Goal: Task Accomplishment & Management: Complete application form

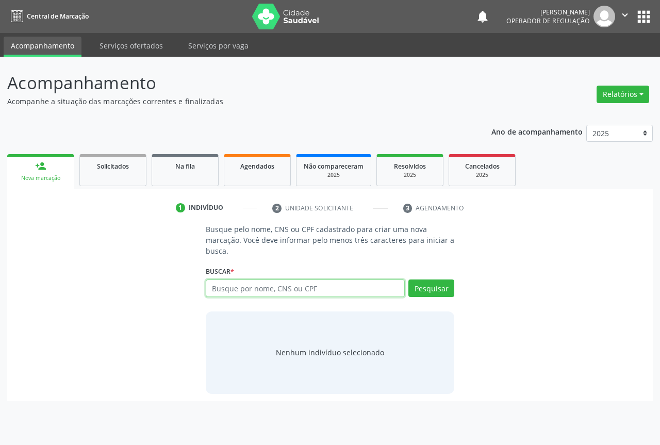
click at [220, 285] on input "text" at bounding box center [305, 288] width 199 height 18
type input "701400602745933"
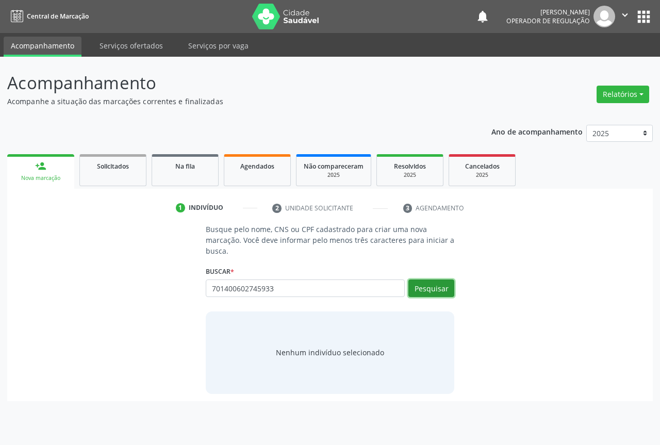
click at [418, 291] on button "Pesquisar" at bounding box center [431, 288] width 46 height 18
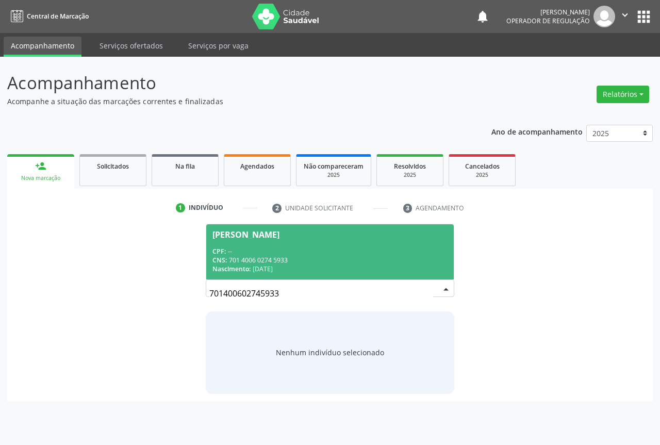
click at [261, 233] on div "[PERSON_NAME]" at bounding box center [245, 234] width 67 height 8
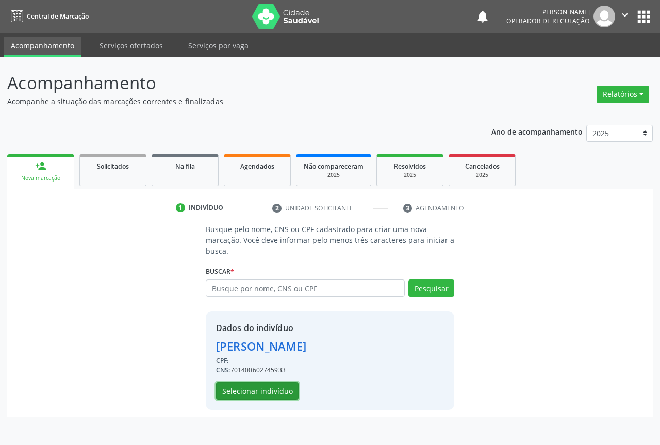
click at [256, 389] on button "Selecionar indivíduo" at bounding box center [257, 391] width 82 height 18
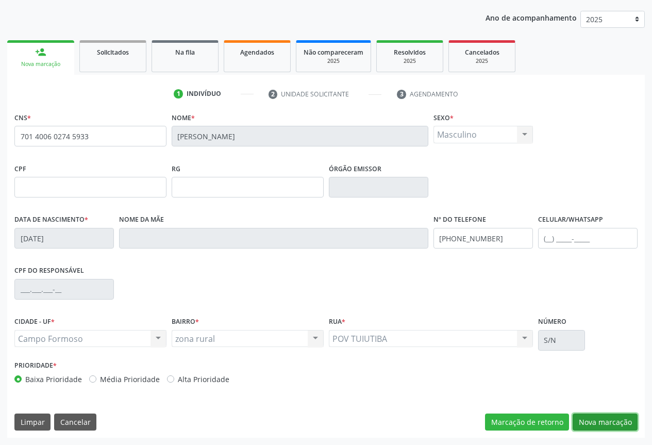
click at [590, 419] on button "Nova marcação" at bounding box center [605, 422] width 65 height 18
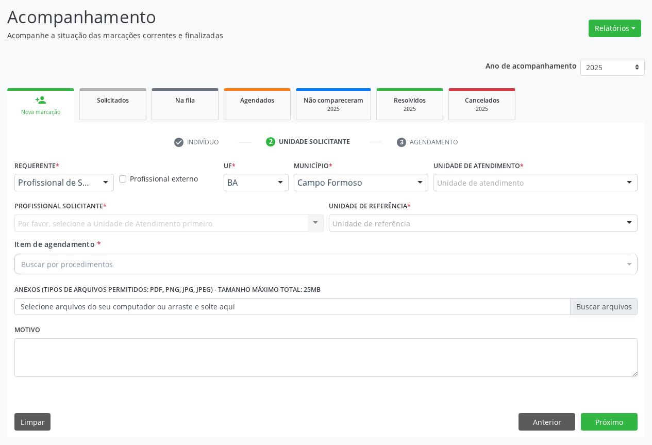
scroll to position [66, 0]
click at [103, 178] on div at bounding box center [105, 183] width 15 height 18
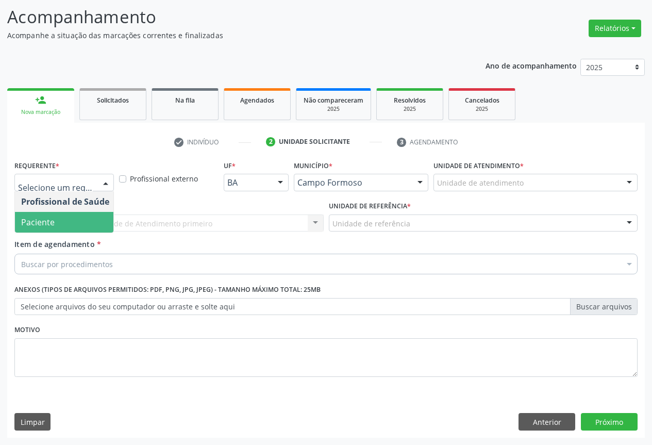
click at [60, 223] on span "Paciente" at bounding box center [65, 222] width 101 height 21
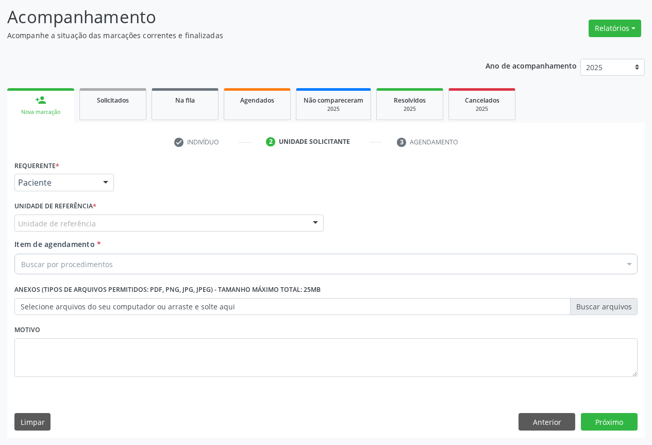
click at [321, 223] on div at bounding box center [315, 224] width 15 height 18
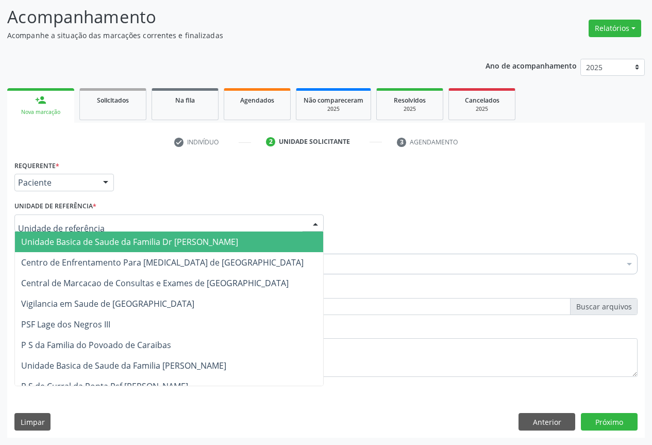
click at [238, 235] on span "Unidade Basica de Saude da Familia Dr [PERSON_NAME]" at bounding box center [169, 241] width 308 height 21
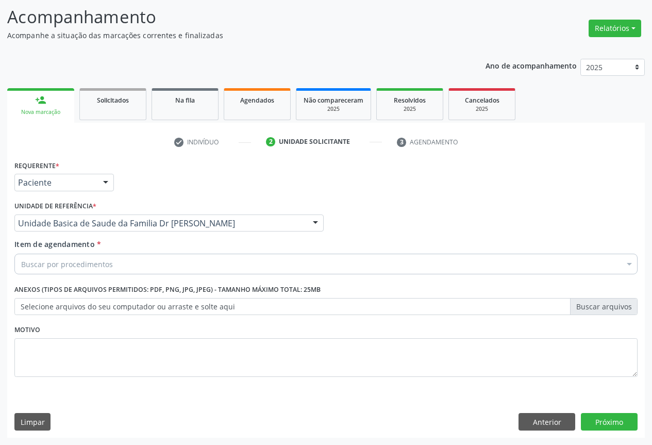
click at [120, 255] on div "Buscar por procedimentos" at bounding box center [325, 264] width 623 height 21
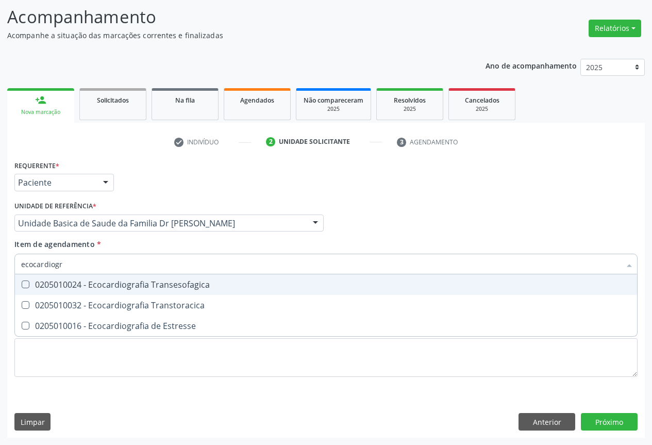
type input "ecocardiogra"
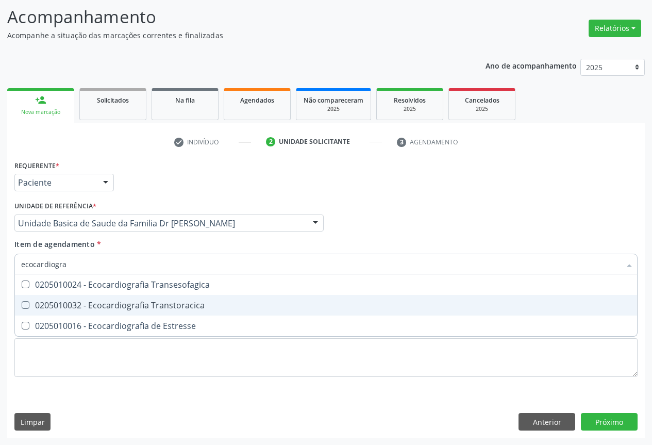
click at [168, 303] on div "0205010032 - Ecocardiografia Transtoracica" at bounding box center [326, 305] width 610 height 8
checkbox Transtoracica "true"
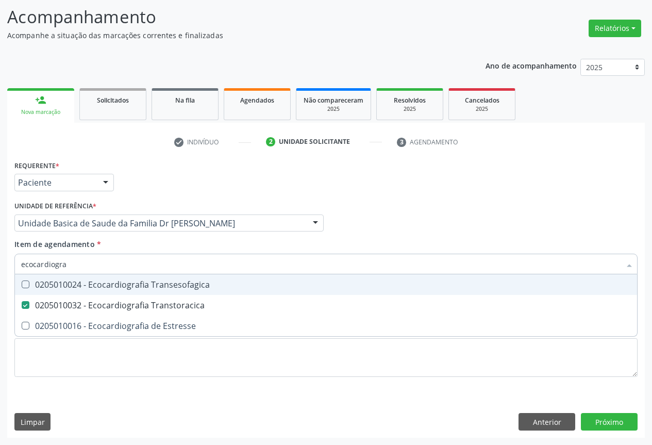
type input "ecocardiogra"
click at [428, 229] on div "Profissional Solicitante Por favor, selecione a Unidade de Atendimento primeiro…" at bounding box center [326, 218] width 628 height 40
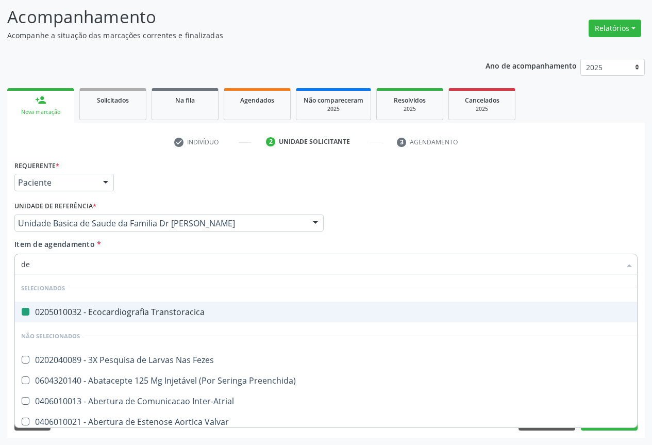
type input "der"
checkbox Transtoracica "false"
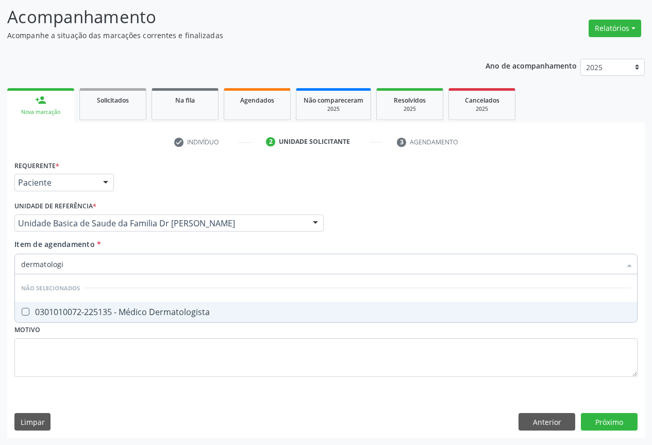
type input "dermatolog"
click at [178, 308] on div "0301010072-225135 - Médico Dermatologista" at bounding box center [326, 312] width 610 height 8
checkbox Dermatologista "true"
click at [607, 426] on div "Requerente * Paciente Profissional de Saúde Paciente Nenhum resultado encontrad…" at bounding box center [326, 298] width 638 height 280
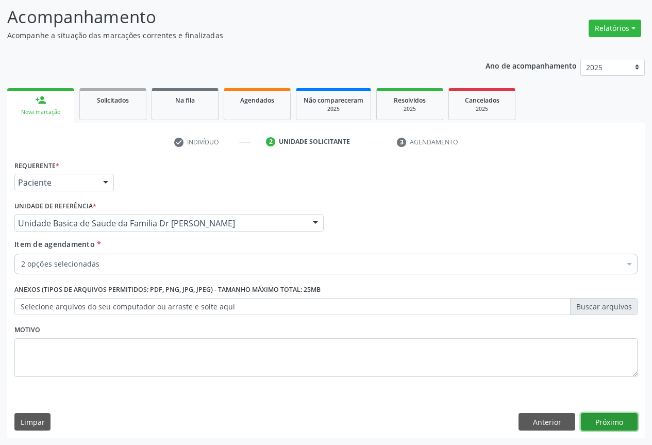
click at [617, 426] on button "Próximo" at bounding box center [609, 422] width 57 height 18
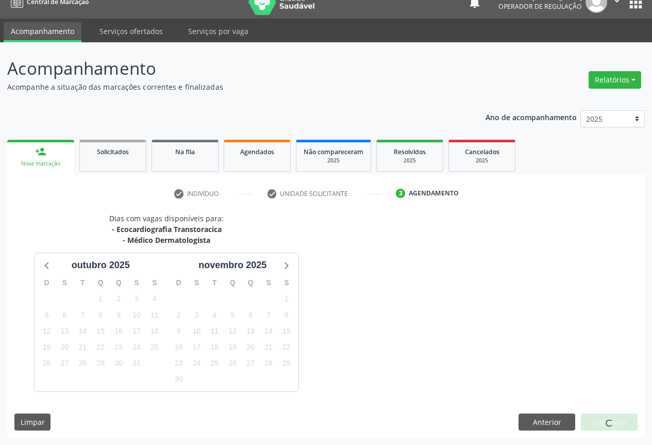
scroll to position [45, 0]
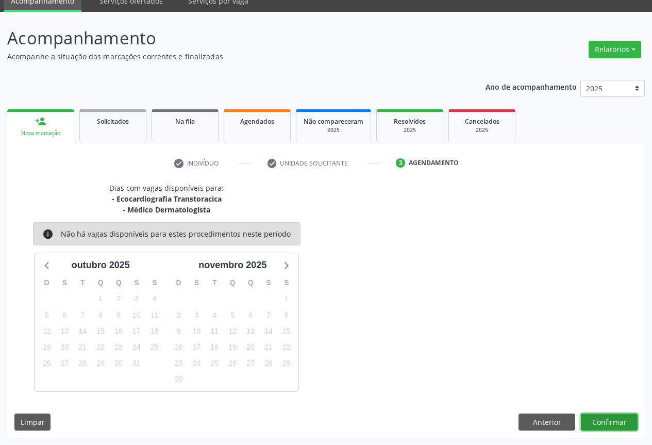
click at [597, 423] on button "Confirmar" at bounding box center [609, 422] width 57 height 18
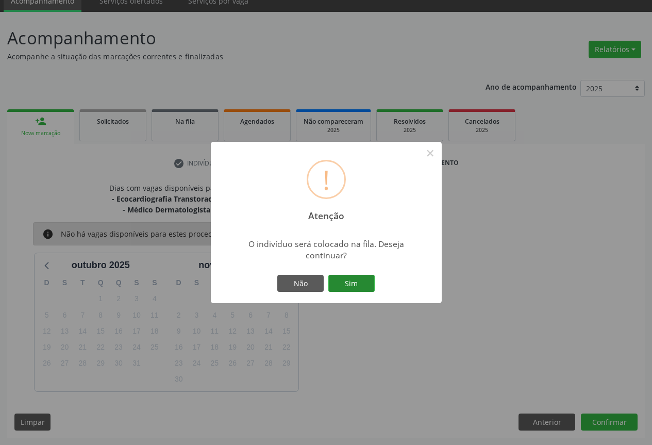
click at [358, 286] on button "Sim" at bounding box center [351, 284] width 46 height 18
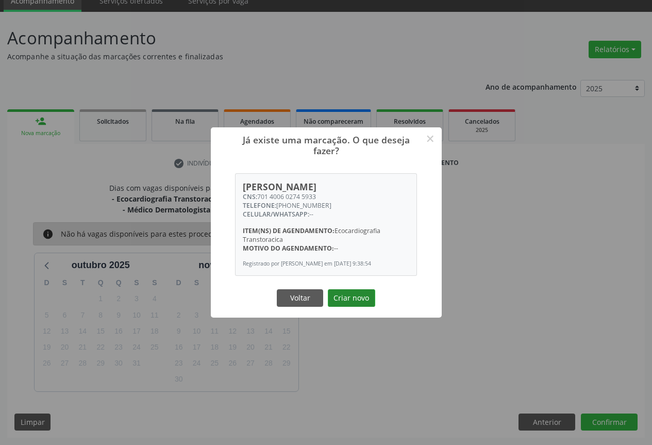
click at [344, 305] on button "Criar novo" at bounding box center [351, 298] width 47 height 18
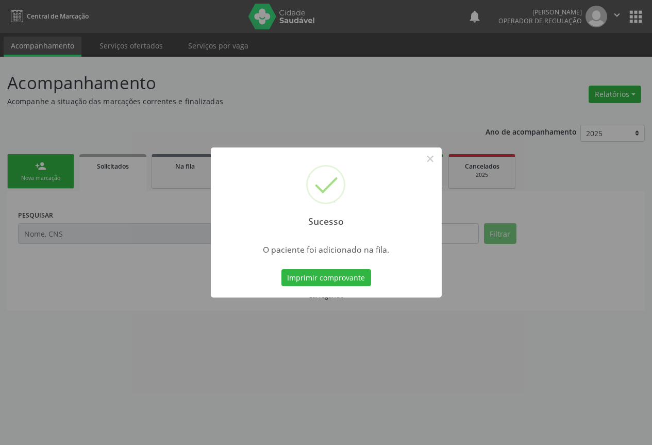
scroll to position [0, 0]
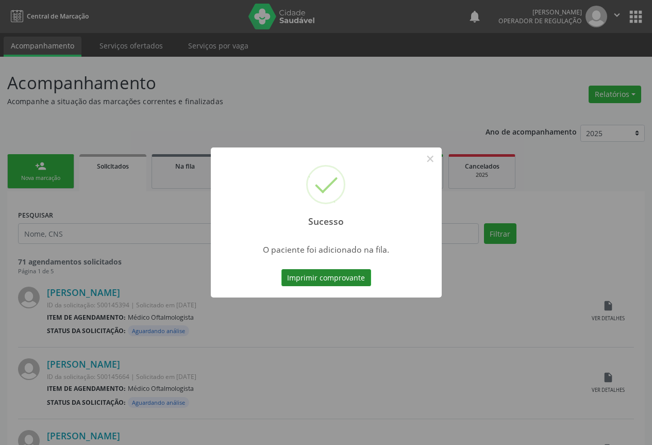
click at [311, 279] on button "Imprimir comprovante" at bounding box center [326, 278] width 90 height 18
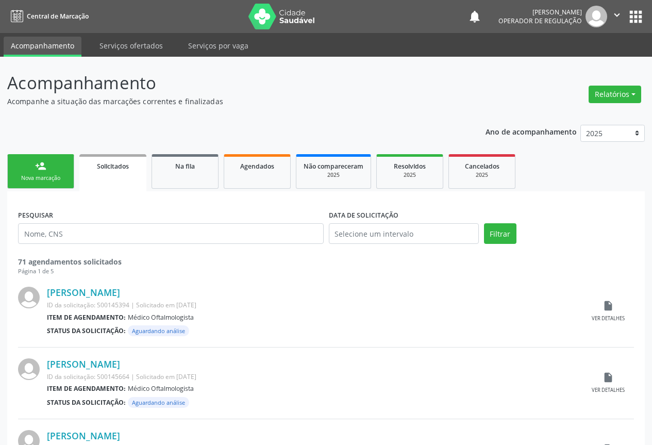
click at [616, 16] on icon "" at bounding box center [616, 14] width 11 height 11
click at [582, 62] on link "Sair" at bounding box center [590, 63] width 71 height 14
